Goal: Task Accomplishment & Management: Manage account settings

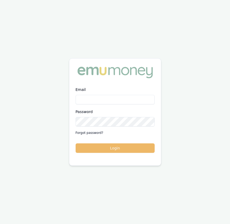
type input "eujin.ooi@emumoney.com.au"
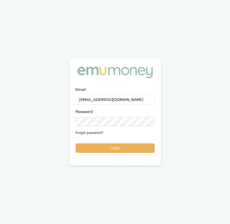
drag, startPoint x: 117, startPoint y: 145, endPoint x: 115, endPoint y: 141, distance: 4.1
click at [117, 145] on button "Login" at bounding box center [115, 147] width 79 height 9
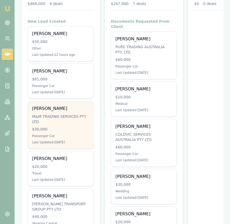
scroll to position [98, 0]
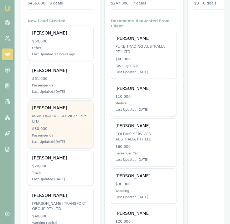
click at [75, 133] on div "Passenger Car" at bounding box center [60, 135] width 57 height 4
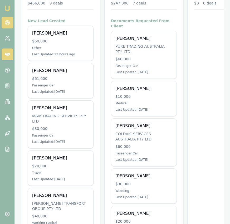
click at [10, 24] on link at bounding box center [8, 23] width 12 height 12
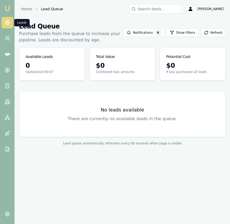
click at [10, 24] on link at bounding box center [8, 23] width 12 height 12
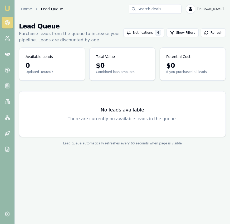
click at [218, 33] on button "Refresh" at bounding box center [213, 32] width 25 height 8
click at [7, 20] on icon at bounding box center [7, 22] width 5 height 5
click at [7, 21] on circle at bounding box center [7, 23] width 4 height 4
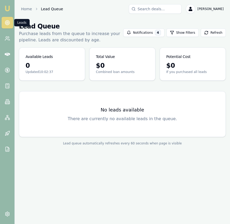
click at [8, 25] on link at bounding box center [8, 23] width 12 height 12
click at [9, 23] on icon at bounding box center [7, 22] width 5 height 5
click at [9, 27] on link at bounding box center [8, 23] width 12 height 12
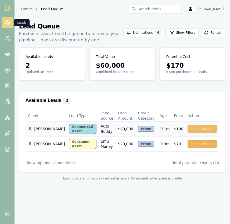
click at [200, 129] on button "Purchase Lead" at bounding box center [201, 129] width 29 height 8
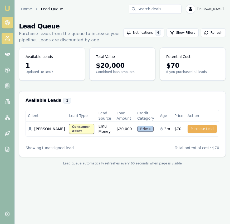
click at [8, 39] on icon at bounding box center [6, 39] width 3 height 1
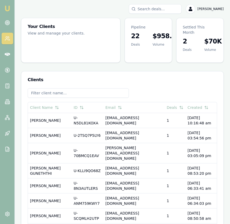
click at [8, 8] on img at bounding box center [7, 8] width 6 height 6
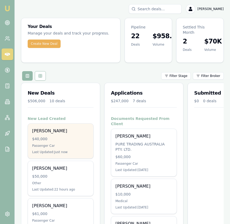
click at [64, 136] on div "$40,000" at bounding box center [60, 138] width 57 height 5
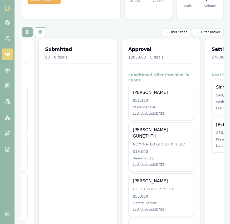
scroll to position [0, 209]
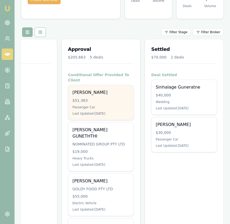
click at [113, 105] on div "Passenger Car" at bounding box center [100, 107] width 57 height 4
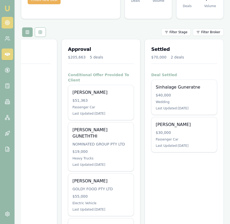
click at [9, 21] on icon at bounding box center [7, 22] width 5 height 5
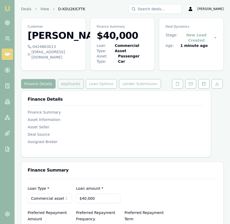
click at [72, 80] on button "Applicants" at bounding box center [71, 83] width 26 height 9
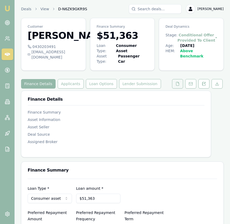
click at [175, 79] on button at bounding box center [177, 83] width 11 height 9
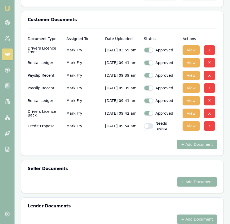
scroll to position [204, 0]
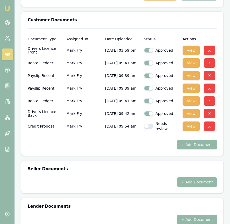
click at [150, 123] on button "button" at bounding box center [148, 125] width 9 height 5
checkbox input "true"
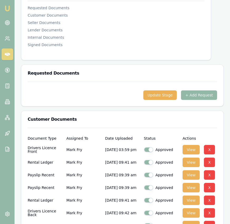
scroll to position [414, 0]
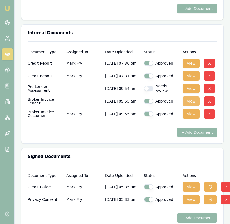
click at [191, 96] on button "View" at bounding box center [190, 100] width 17 height 9
click at [193, 109] on button "View" at bounding box center [190, 113] width 17 height 9
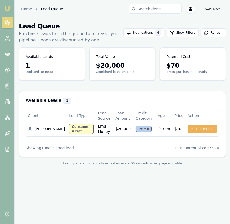
click at [11, 11] on link "Emu Broker" at bounding box center [7, 8] width 8 height 8
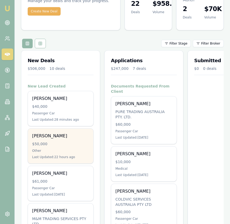
scroll to position [34, 0]
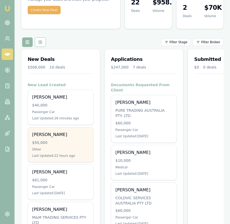
click at [73, 134] on div "[PERSON_NAME] $50,000 Other Last Updated: 22 hours ago" at bounding box center [60, 144] width 65 height 35
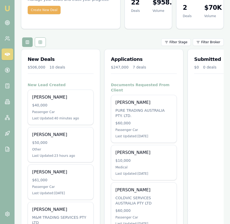
click at [7, 7] on img at bounding box center [7, 8] width 6 height 6
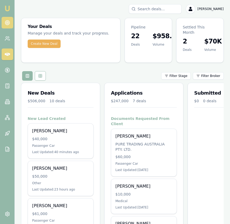
click at [7, 27] on link at bounding box center [8, 23] width 12 height 12
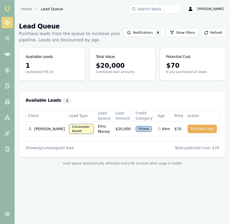
click at [9, 24] on circle at bounding box center [7, 23] width 4 height 4
click at [7, 72] on icon at bounding box center [7, 69] width 5 height 5
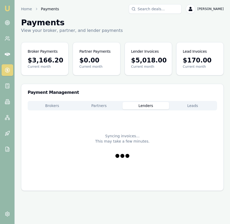
click at [144, 105] on button "Lenders" at bounding box center [145, 105] width 47 height 7
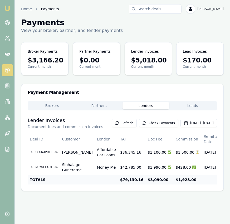
click at [182, 104] on button "Leads" at bounding box center [192, 105] width 47 height 7
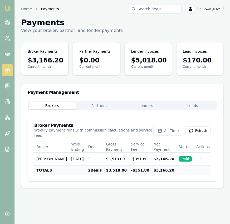
click at [42, 103] on button "Brokers" at bounding box center [52, 105] width 47 height 7
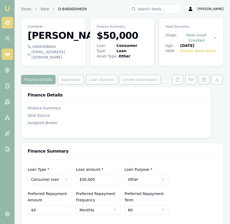
click at [5, 22] on circle at bounding box center [7, 23] width 4 height 4
